Goal: Task Accomplishment & Management: Use online tool/utility

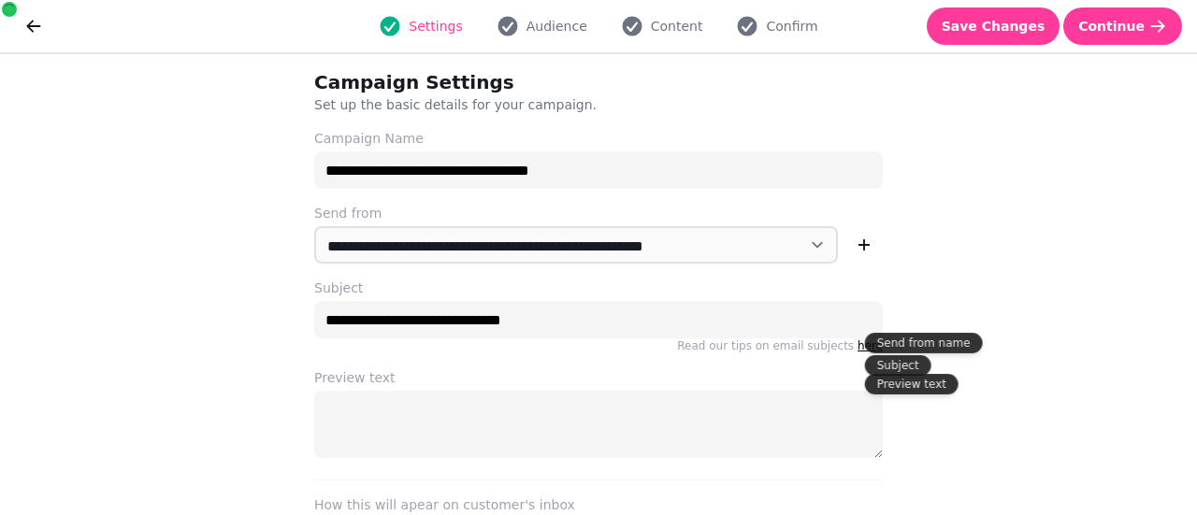
select select "**********"
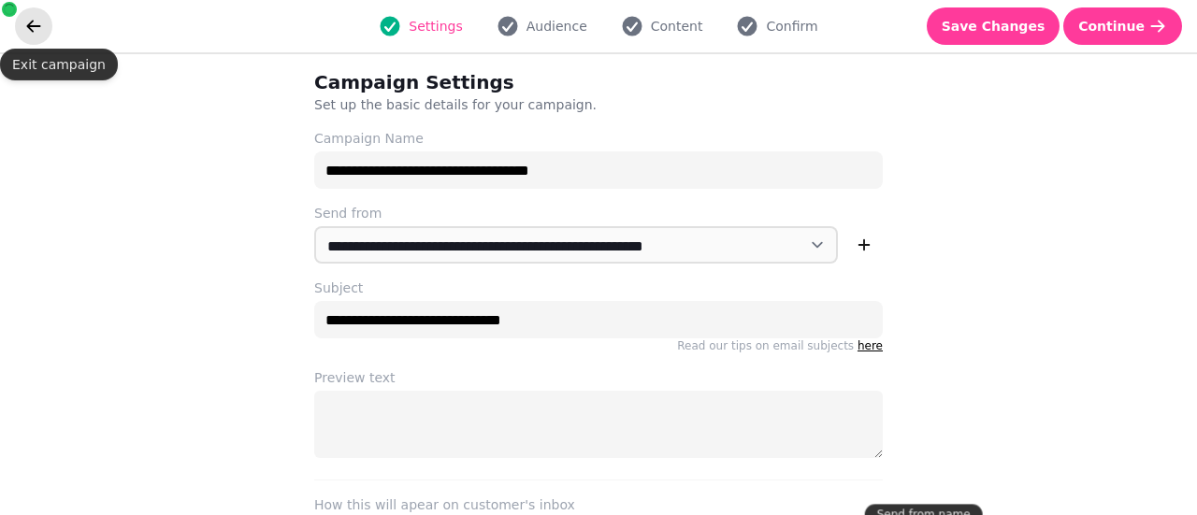
click at [22, 14] on button "go back" at bounding box center [33, 25] width 37 height 37
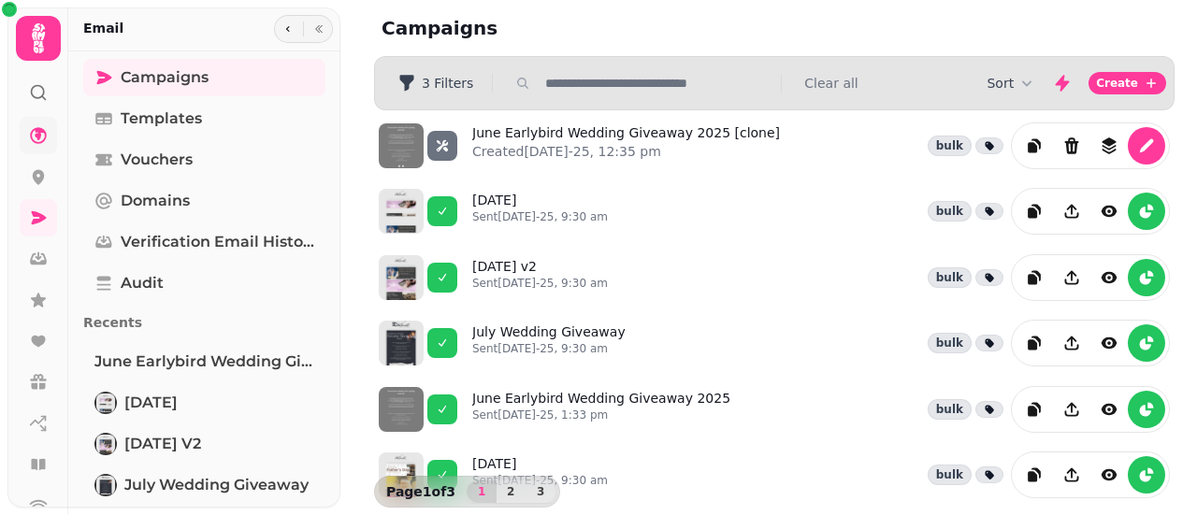
click at [51, 135] on link at bounding box center [38, 135] width 37 height 37
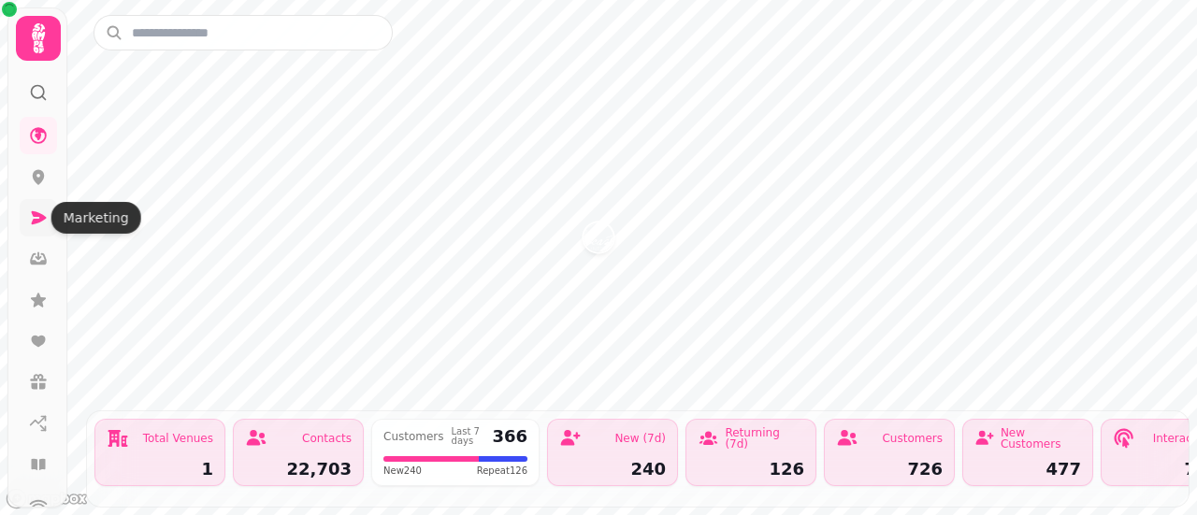
click at [43, 221] on icon at bounding box center [38, 218] width 19 height 19
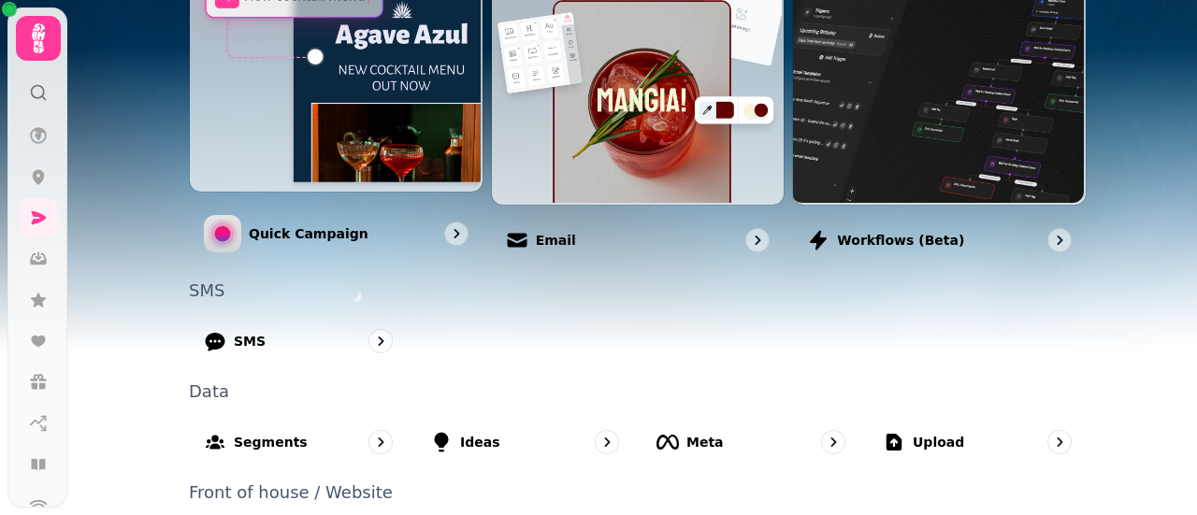
scroll to position [606, 0]
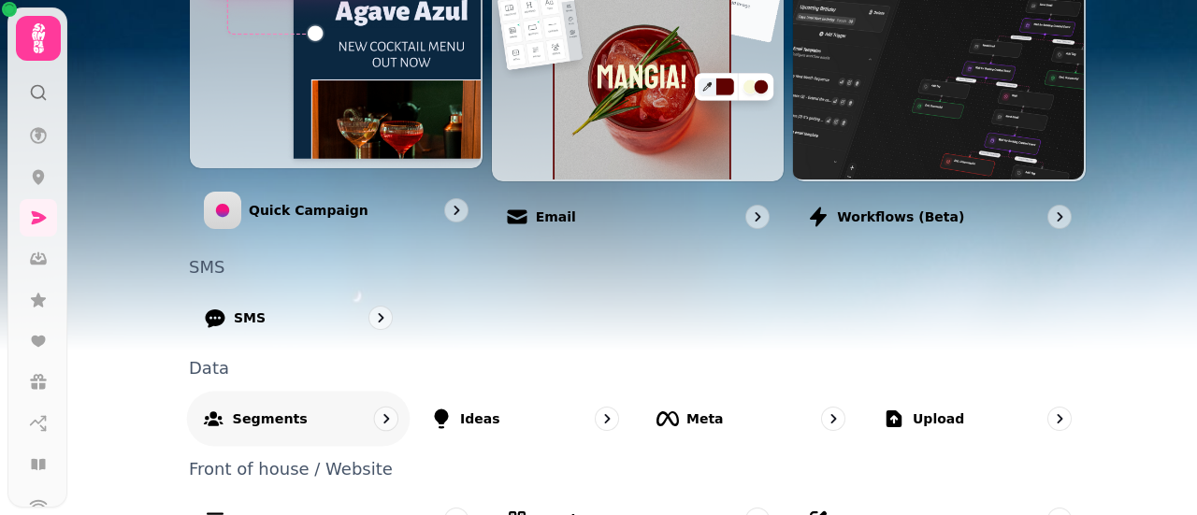
click at [315, 428] on div "Segments" at bounding box center [299, 418] width 224 height 55
